Goal: Transaction & Acquisition: Purchase product/service

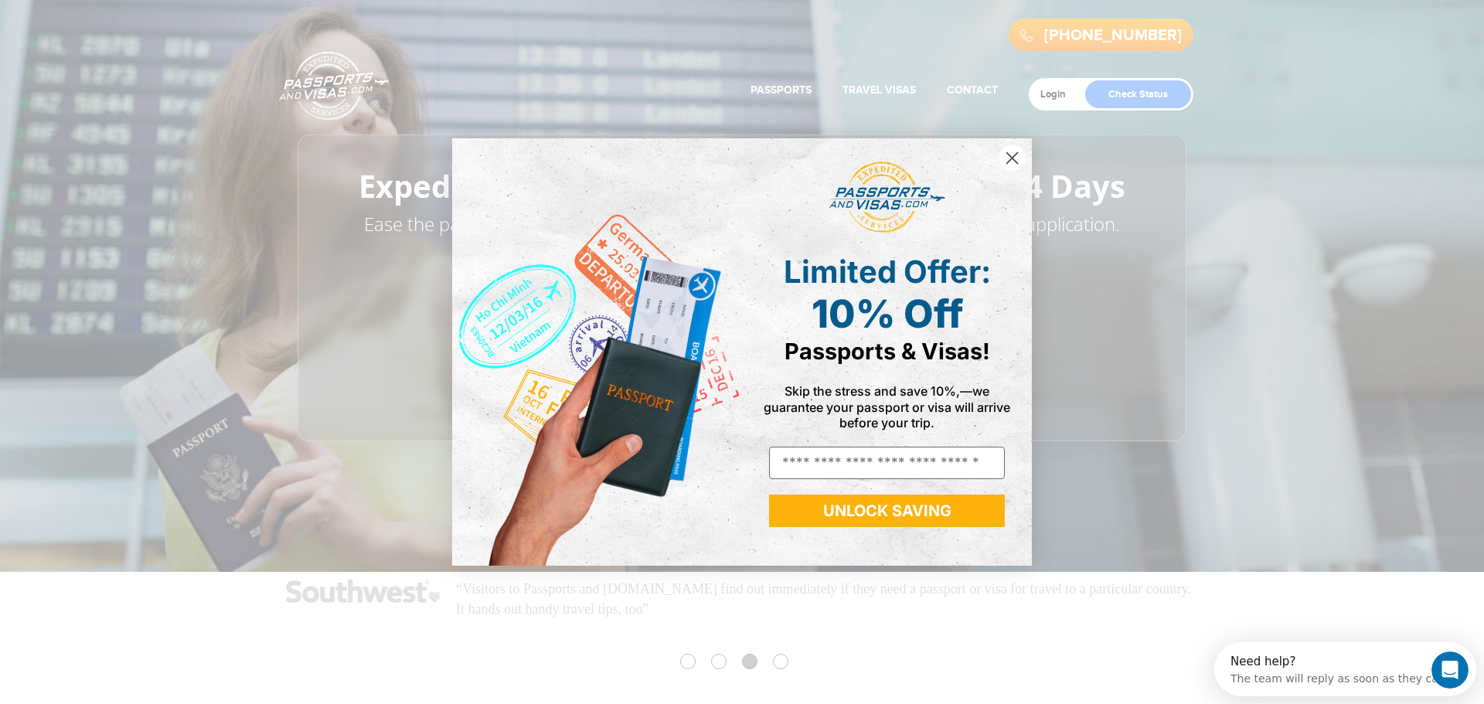
click at [1291, 184] on div "Close dialog Limited Offer: 10% Off Passports & Visas! Skip the stress and save…" at bounding box center [742, 352] width 1484 height 704
click at [1014, 159] on icon "Close dialog" at bounding box center [1012, 157] width 11 height 11
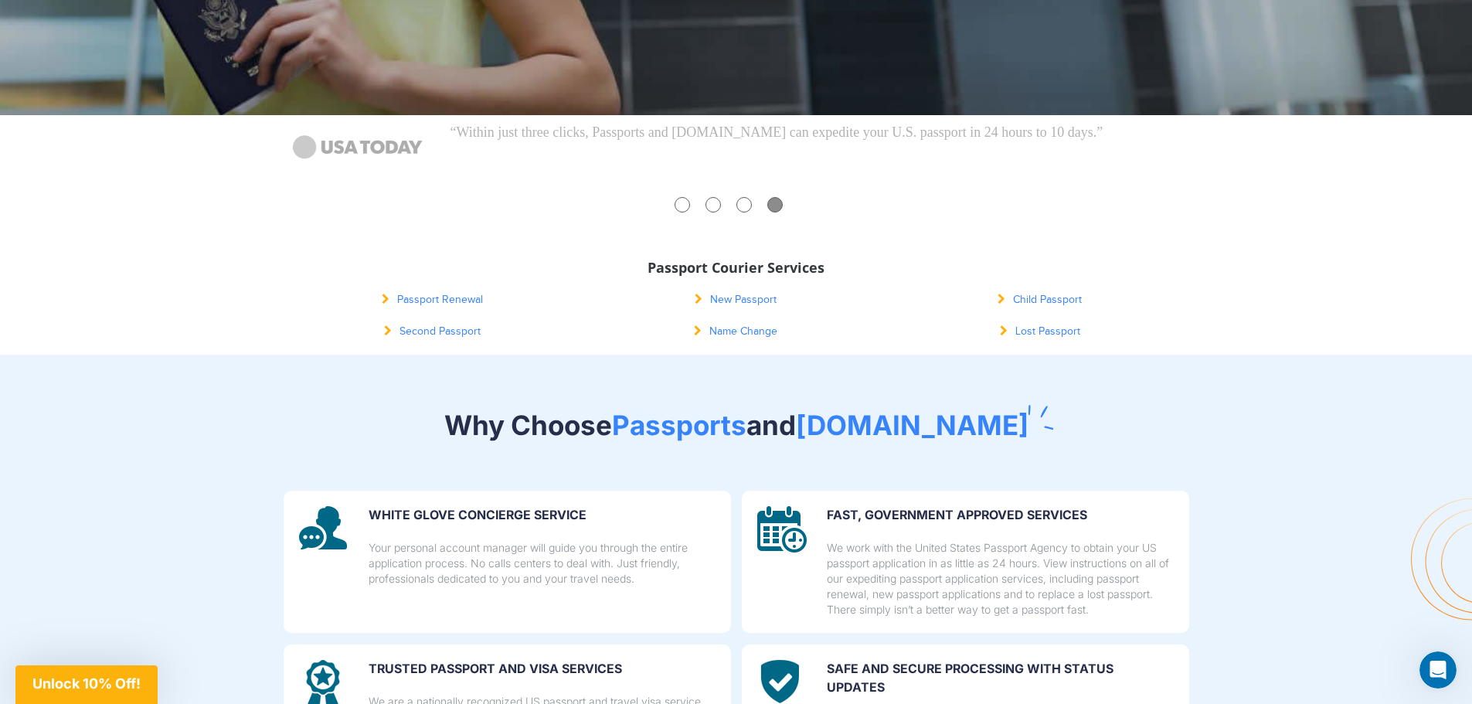
scroll to position [464, 0]
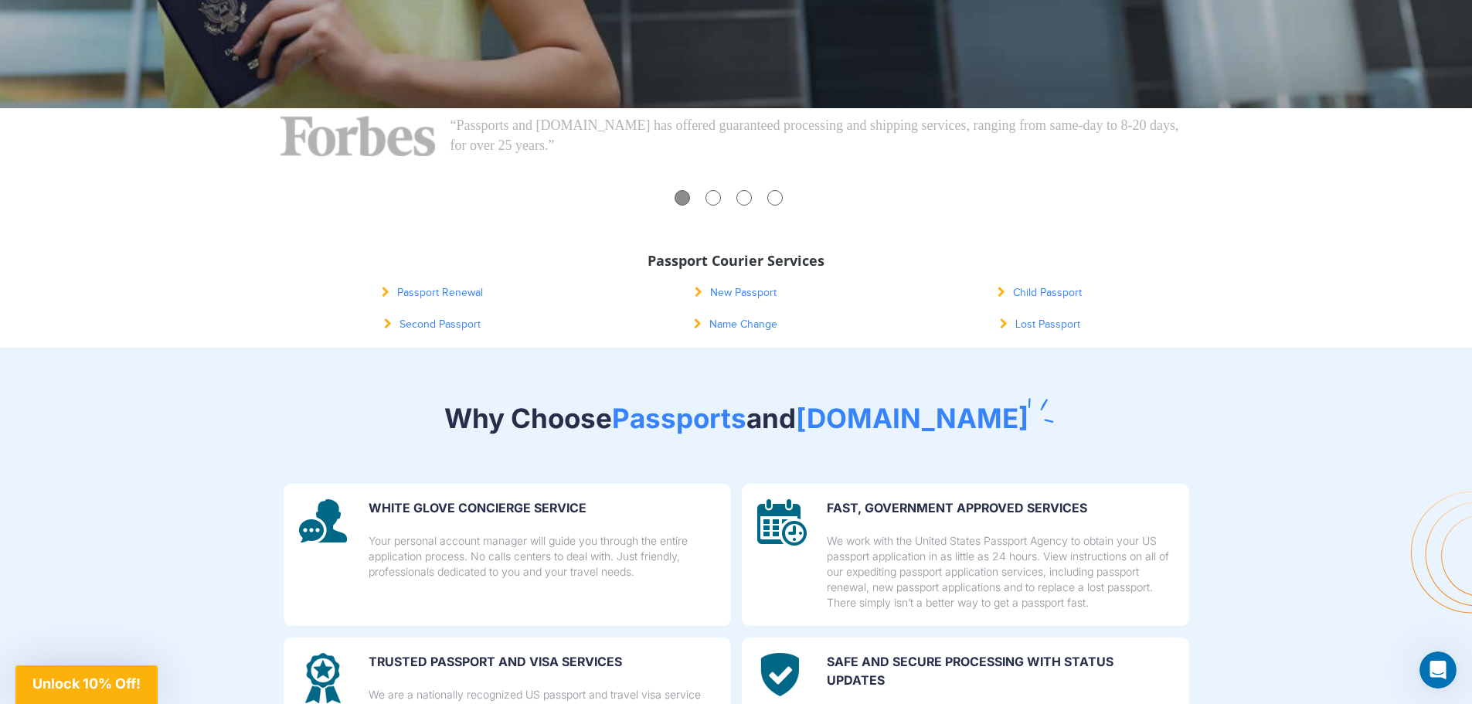
click at [439, 287] on link "Passport Renewal" at bounding box center [432, 293] width 101 height 12
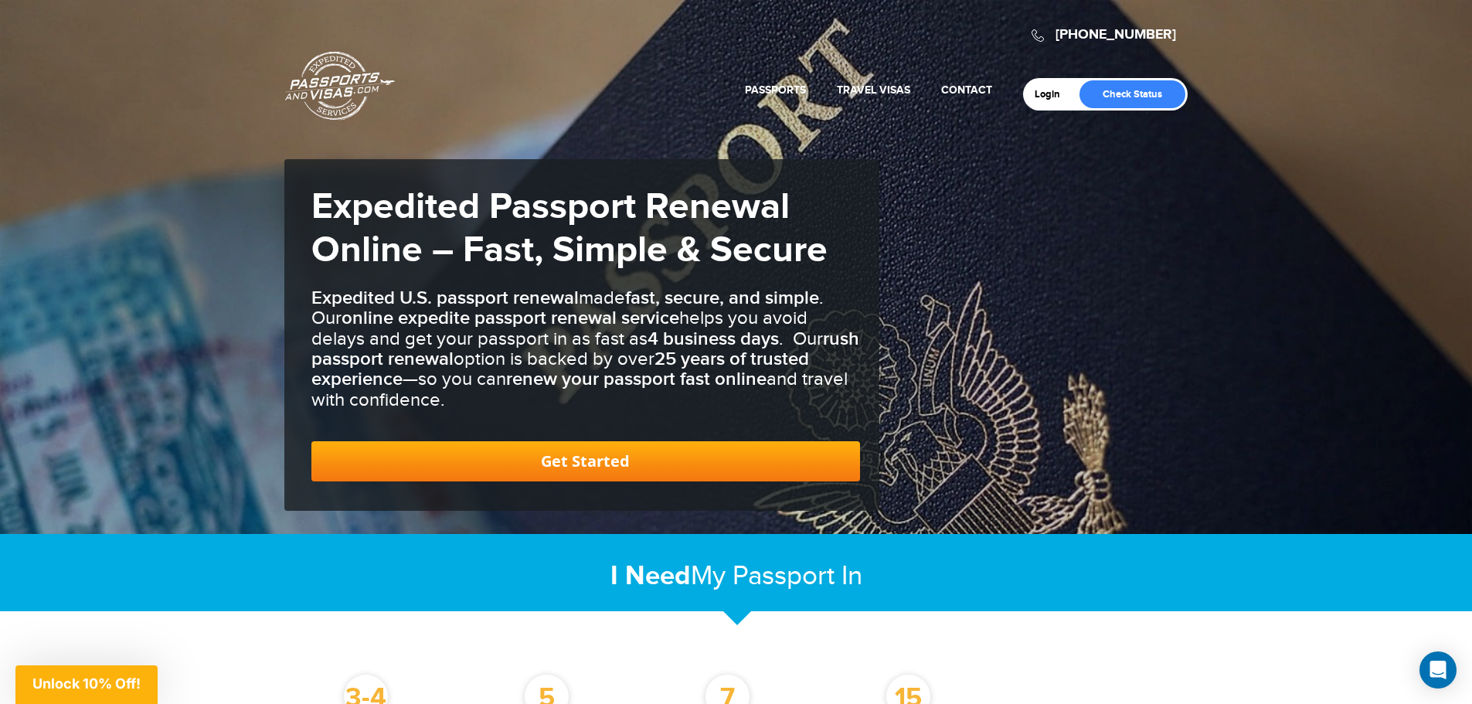
click at [577, 458] on link "Get Started" at bounding box center [585, 461] width 549 height 40
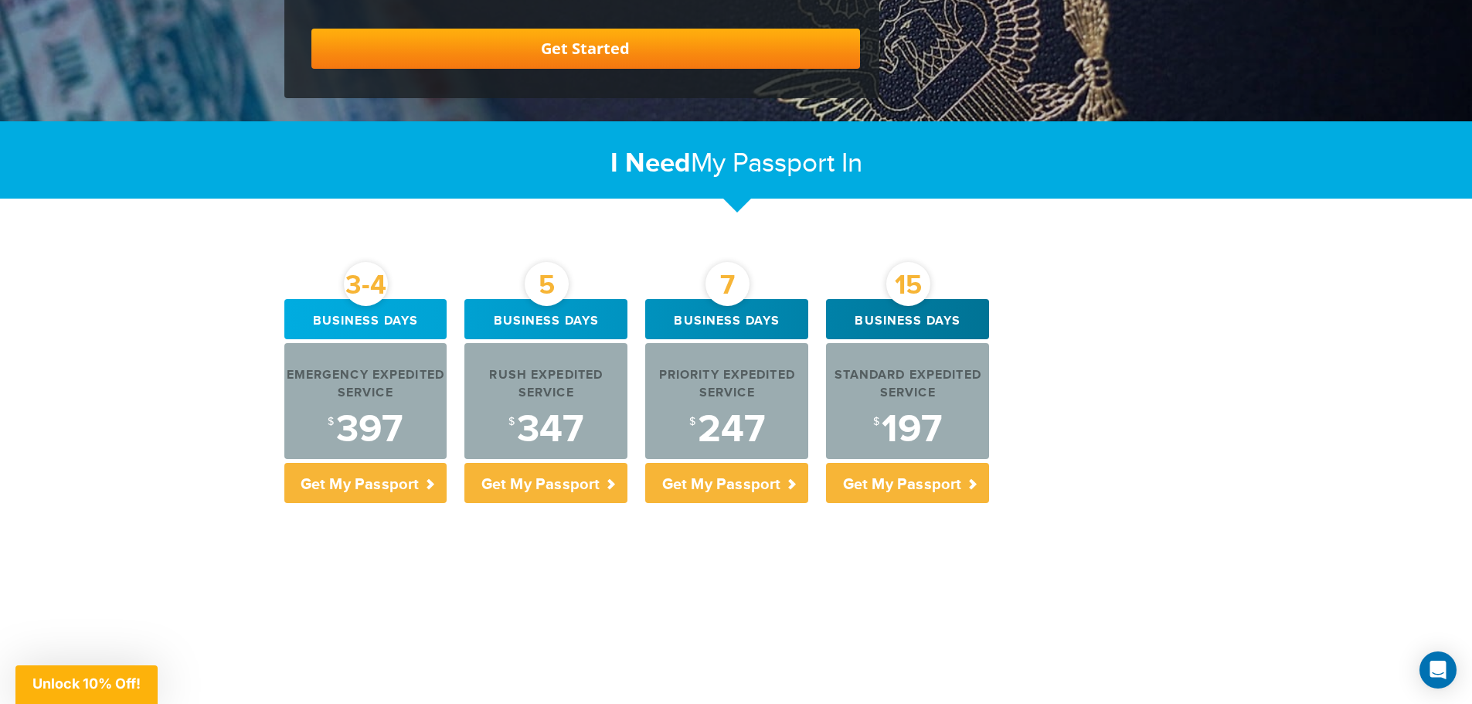
scroll to position [418, 0]
